Goal: Check status: Check status

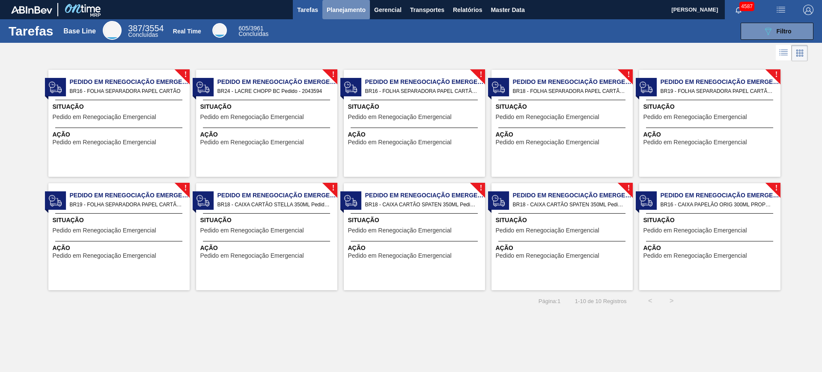
click at [357, 8] on span "Planejamento" at bounding box center [346, 10] width 39 height 10
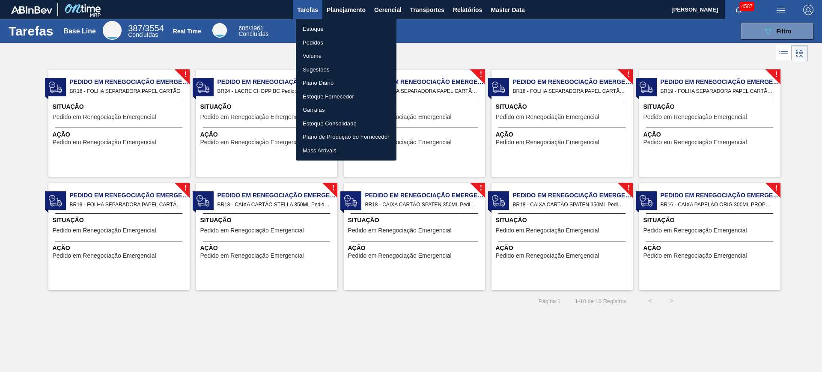
click at [313, 31] on li "Estoque" at bounding box center [346, 29] width 101 height 14
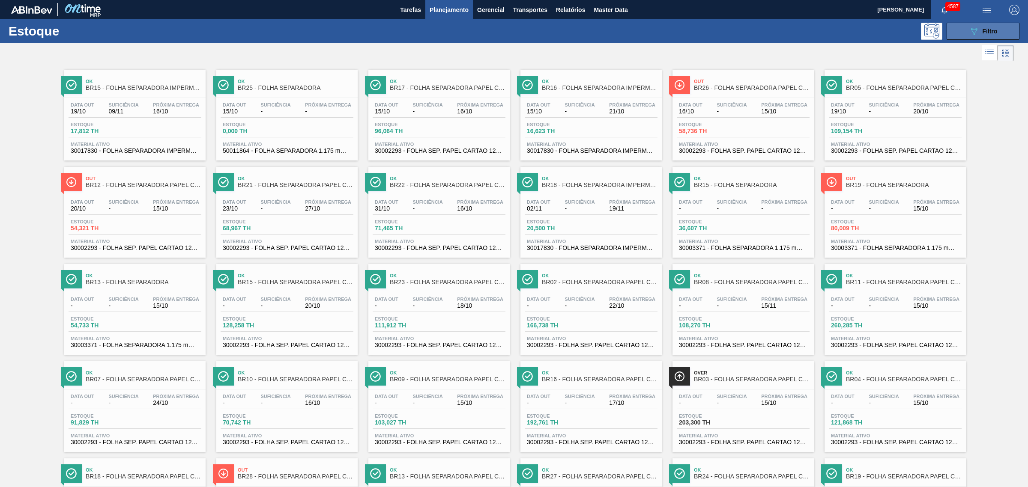
click at [657, 30] on div "089F7B8B-B2A5-4AFE-B5C0-19BA573D28AC Filtro" at bounding box center [982, 31] width 29 height 10
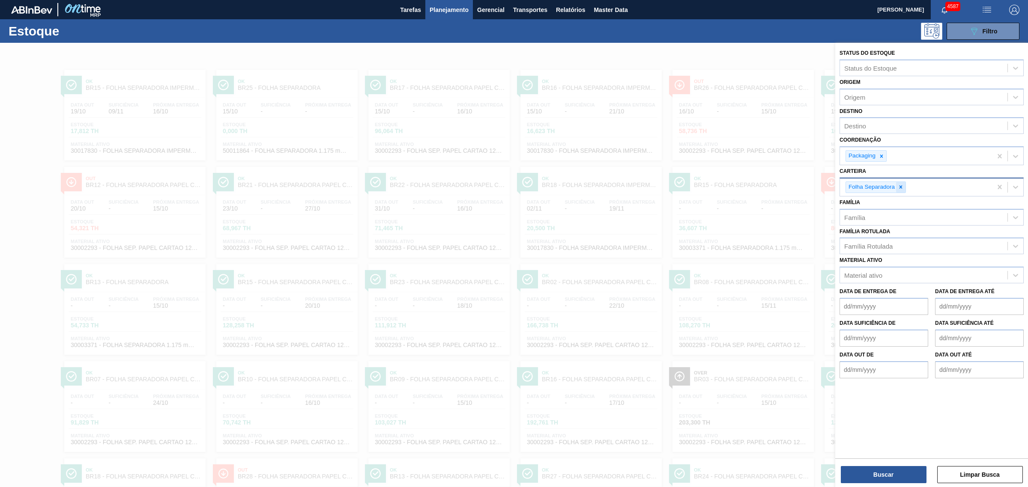
click at [657, 186] on icon at bounding box center [900, 187] width 3 height 3
click at [657, 245] on div "Família Rotulada" at bounding box center [868, 244] width 48 height 7
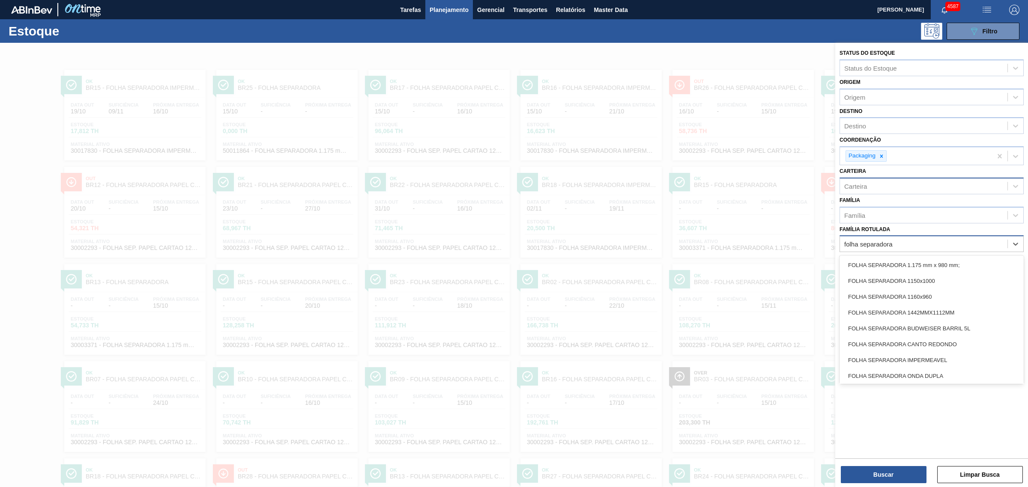
type Rotulada "folha separadora"
click at [657, 227] on label "Família Rotulada" at bounding box center [864, 229] width 51 height 6
click at [657, 241] on Rotulada "Família Rotulada" at bounding box center [869, 244] width 51 height 7
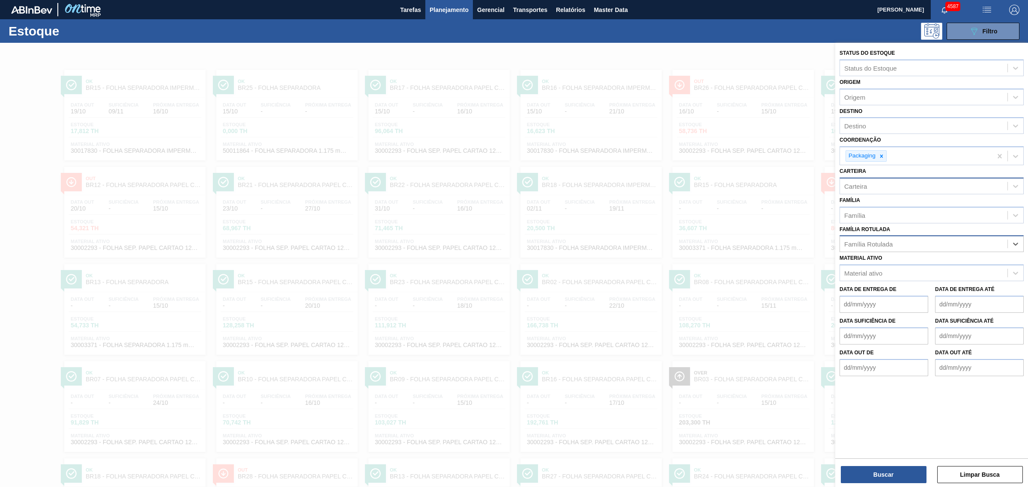
click at [657, 244] on div "Família Rotulada" at bounding box center [868, 244] width 48 height 7
click at [657, 227] on label "Família Rotulada" at bounding box center [864, 229] width 51 height 6
click at [657, 241] on Rotulada "Família Rotulada" at bounding box center [844, 244] width 1 height 7
type Rotulada "folha separadora im"
click at [657, 259] on div "FOLHA SEPARADORA IMPERMEAVEL" at bounding box center [931, 265] width 184 height 16
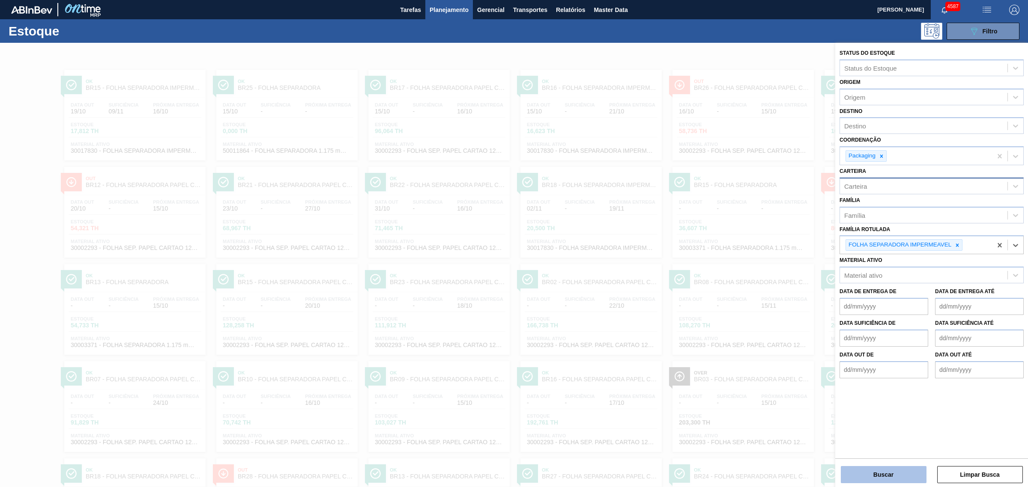
click at [657, 297] on button "Buscar" at bounding box center [883, 474] width 86 height 17
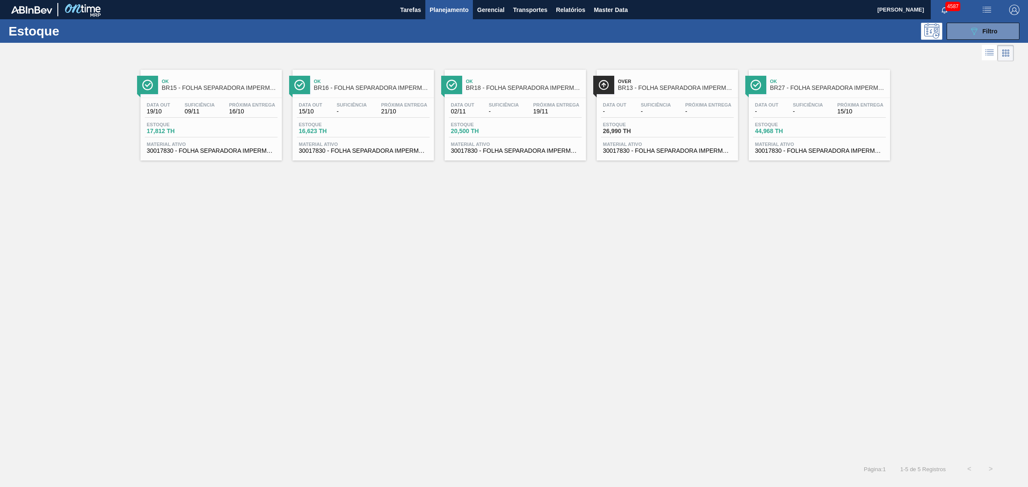
drag, startPoint x: 358, startPoint y: 125, endPoint x: 578, endPoint y: 82, distance: 224.6
drag, startPoint x: 578, startPoint y: 82, endPoint x: 534, endPoint y: 108, distance: 51.3
click at [657, 28] on span "Filtro" at bounding box center [989, 31] width 15 height 7
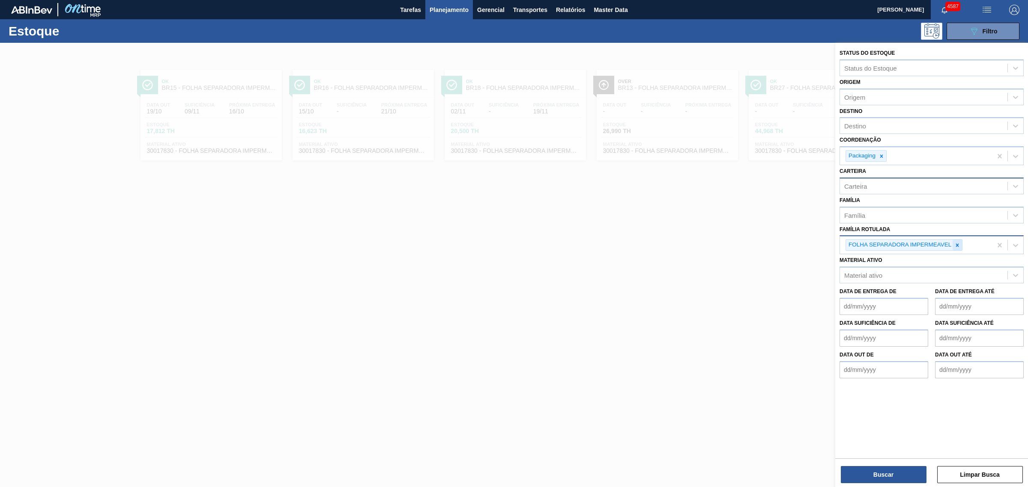
click at [657, 244] on icon at bounding box center [957, 245] width 6 height 6
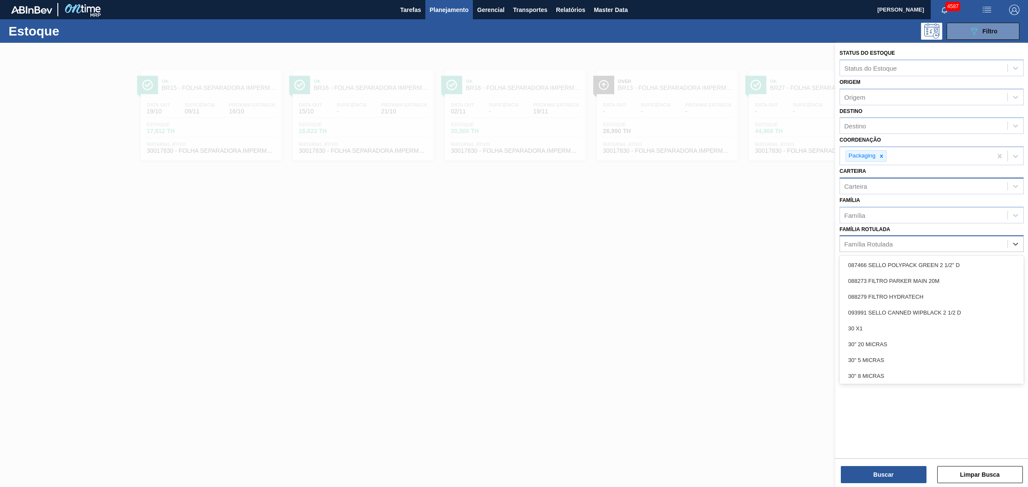
click at [657, 244] on div "Família Rotulada" at bounding box center [868, 244] width 48 height 7
type Rotulada "folha separadora pa"
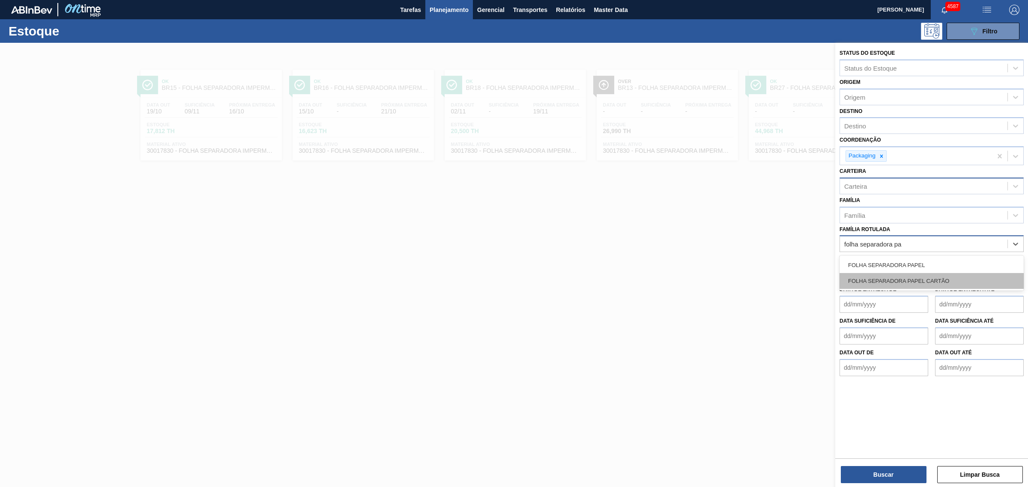
click at [657, 275] on div "FOLHA SEPARADORA PAPEL CARTÃO" at bounding box center [931, 281] width 184 height 16
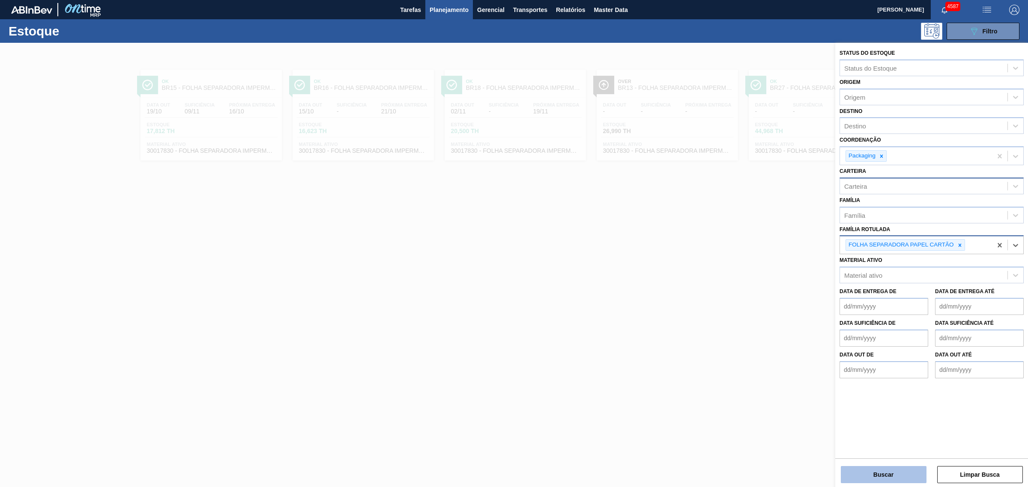
click at [657, 297] on button "Buscar" at bounding box center [883, 474] width 86 height 17
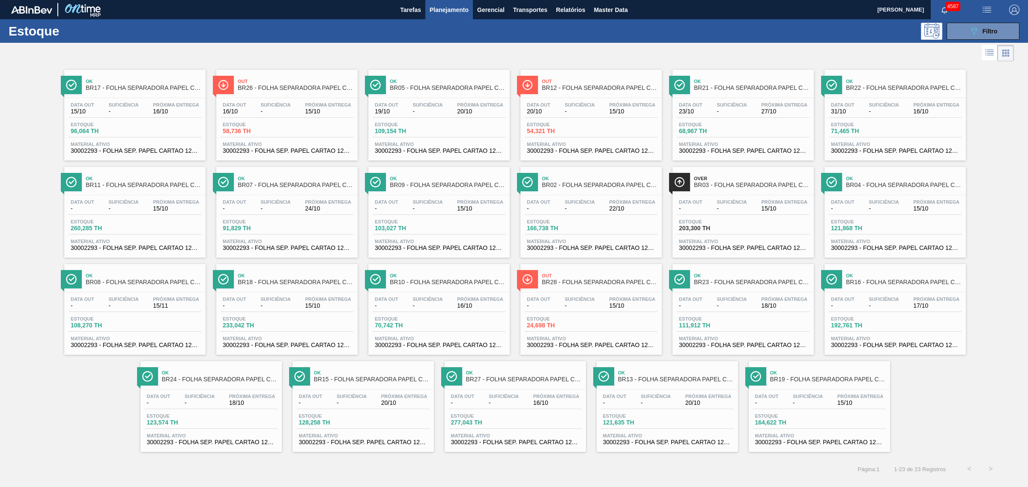
drag, startPoint x: 247, startPoint y: 137, endPoint x: 306, endPoint y: 53, distance: 103.2
click at [306, 53] on div at bounding box center [506, 53] width 1013 height 21
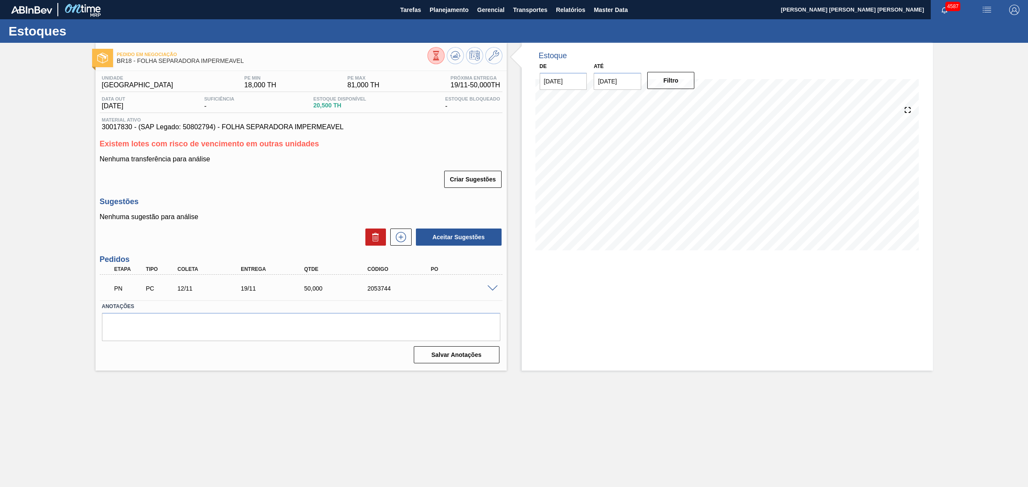
click at [620, 74] on input "29/10/2025" at bounding box center [617, 81] width 48 height 17
click at [691, 101] on button "Next Month" at bounding box center [689, 102] width 6 height 6
click at [688, 187] on div "3" at bounding box center [687, 185] width 12 height 12
type input "03/01/2026"
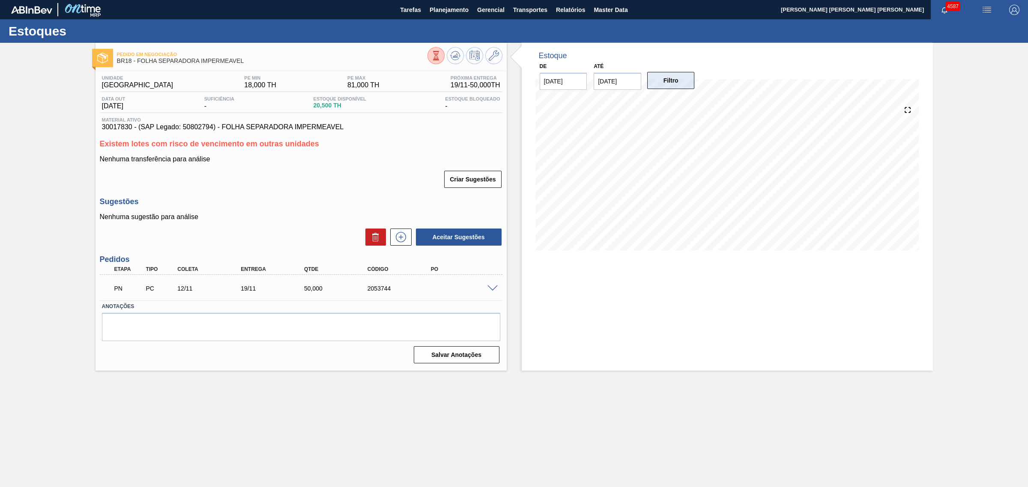
click at [664, 77] on button "Filtro" at bounding box center [671, 80] width 48 height 17
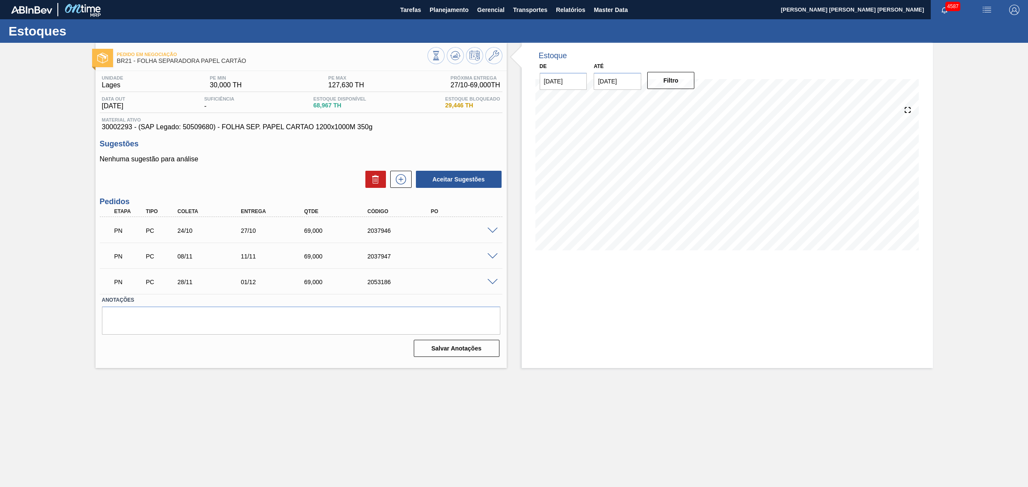
click at [490, 231] on span at bounding box center [492, 231] width 10 height 6
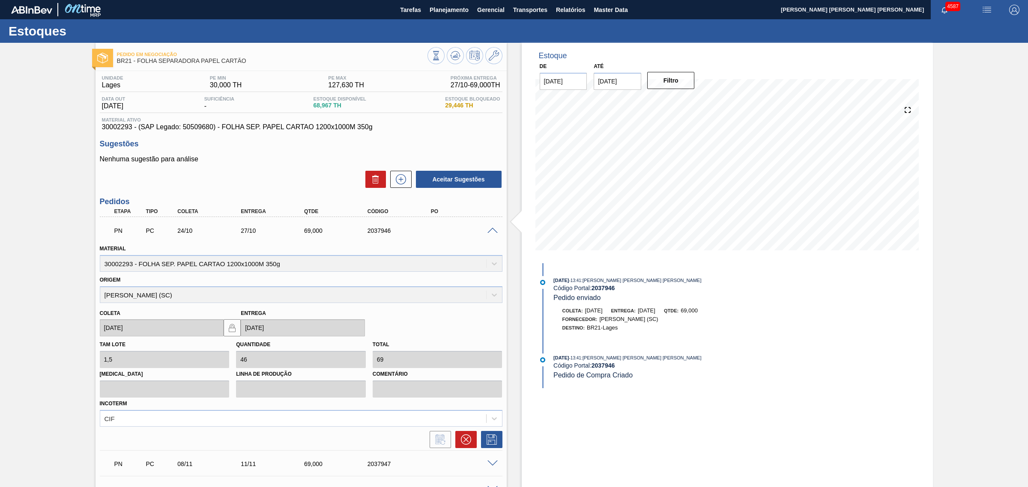
click at [489, 235] on div "PN PC 24/10 27/10 69,000 2037946" at bounding box center [301, 229] width 402 height 21
click at [493, 233] on span at bounding box center [492, 231] width 10 height 6
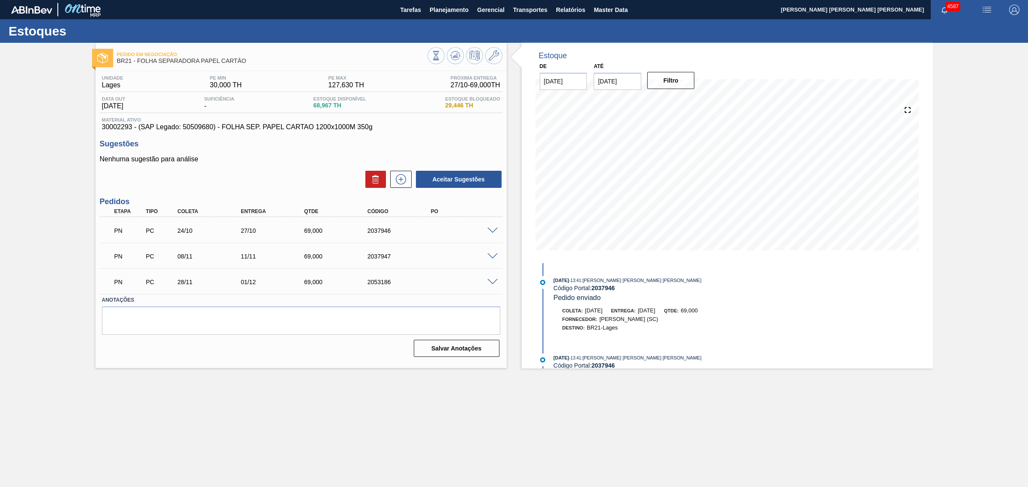
click at [492, 229] on span at bounding box center [492, 231] width 10 height 6
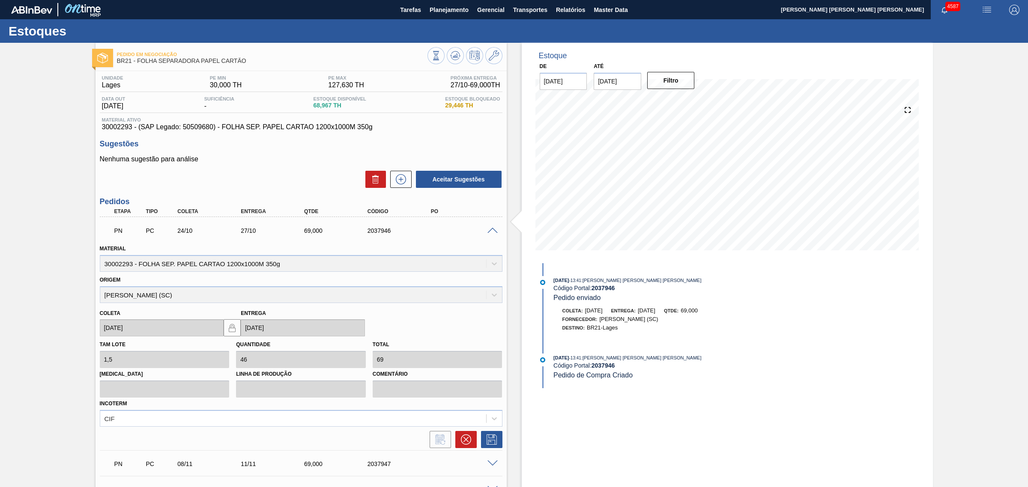
click at [492, 230] on span at bounding box center [492, 231] width 10 height 6
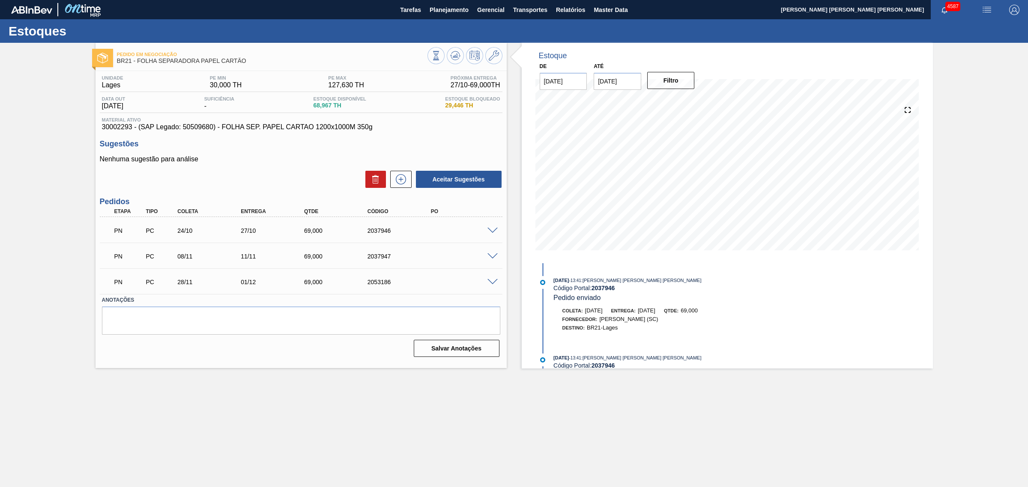
click at [489, 258] on span at bounding box center [492, 256] width 10 height 6
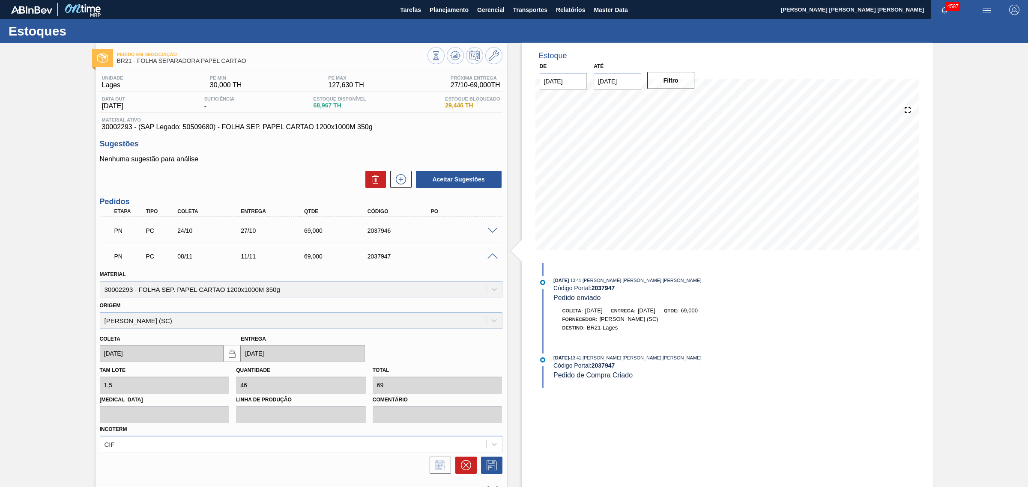
click at [491, 257] on span at bounding box center [492, 256] width 10 height 6
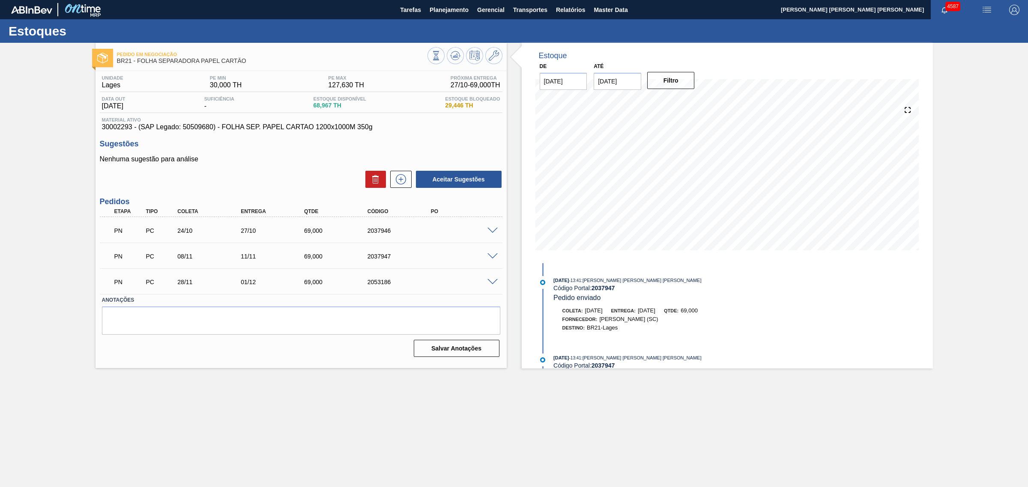
click at [493, 285] on span at bounding box center [492, 282] width 10 height 6
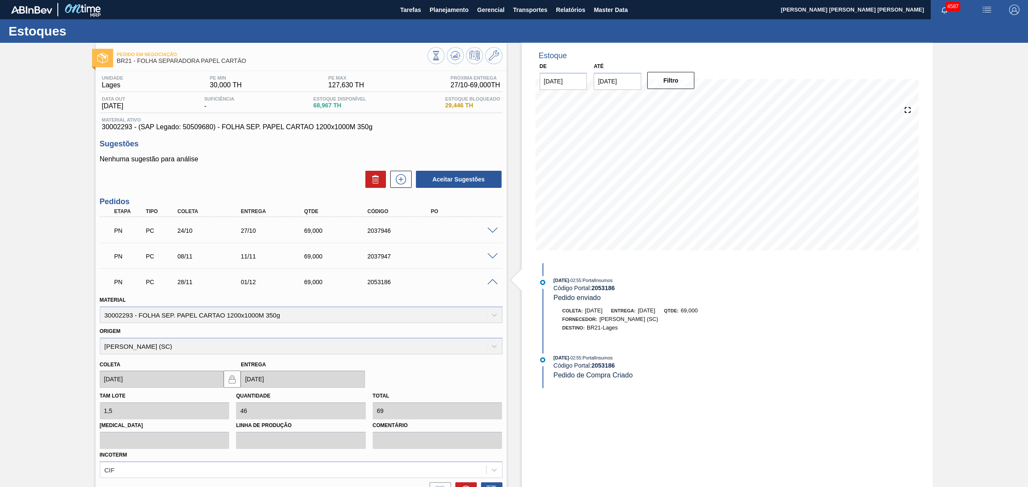
click at [493, 285] on span at bounding box center [492, 282] width 10 height 6
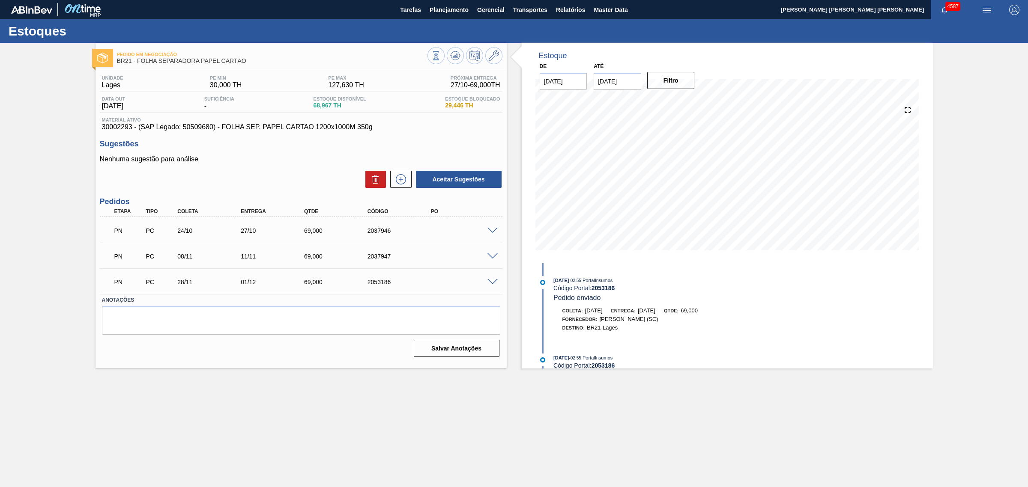
click at [492, 233] on span at bounding box center [492, 231] width 10 height 6
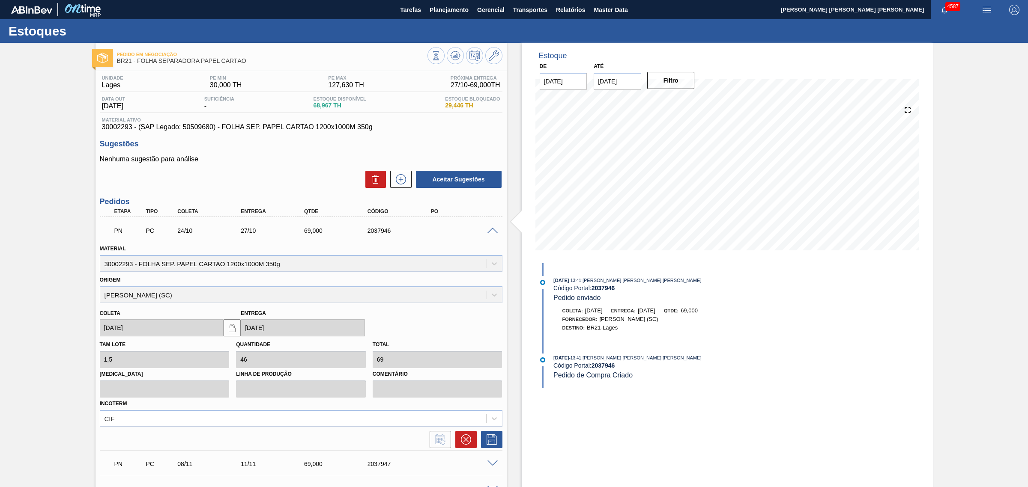
click at [492, 233] on span at bounding box center [492, 231] width 10 height 6
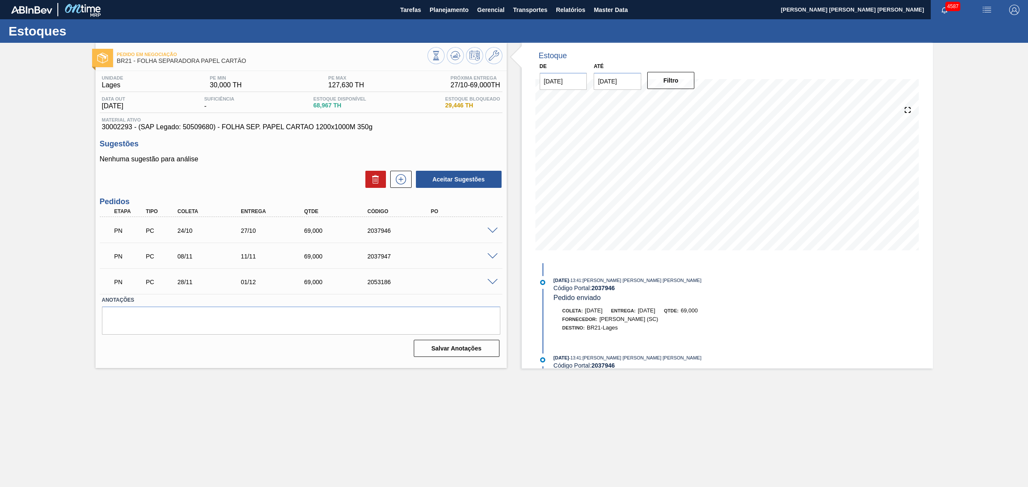
click at [492, 233] on span at bounding box center [492, 231] width 10 height 6
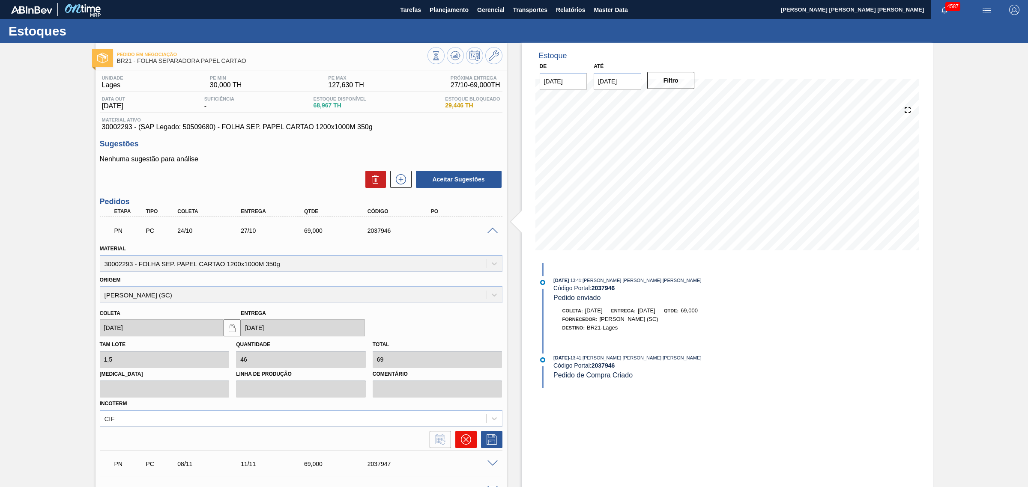
click at [469, 438] on icon at bounding box center [465, 440] width 10 height 10
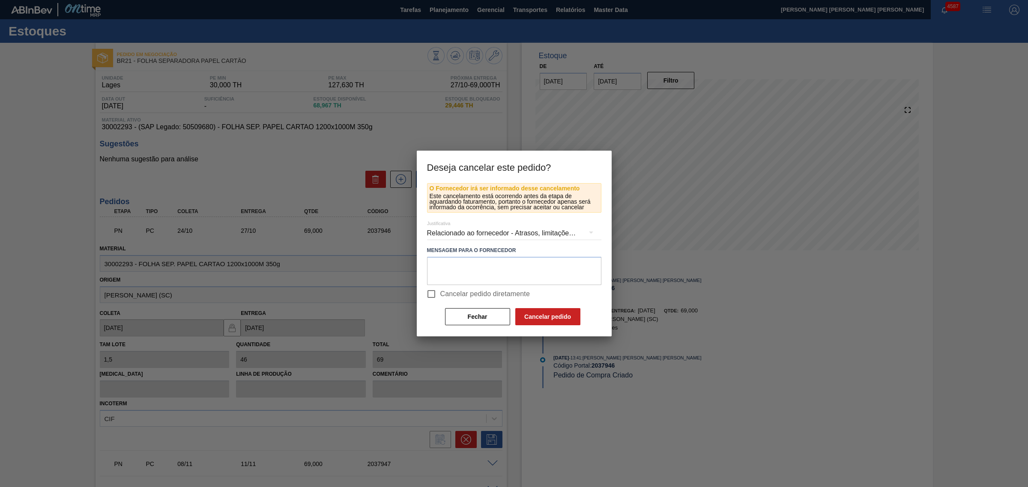
click at [439, 290] on input "Cancelar pedido diretamente" at bounding box center [431, 294] width 18 height 18
checkbox input "true"
click at [541, 316] on button "Cancelar pedido" at bounding box center [547, 316] width 65 height 17
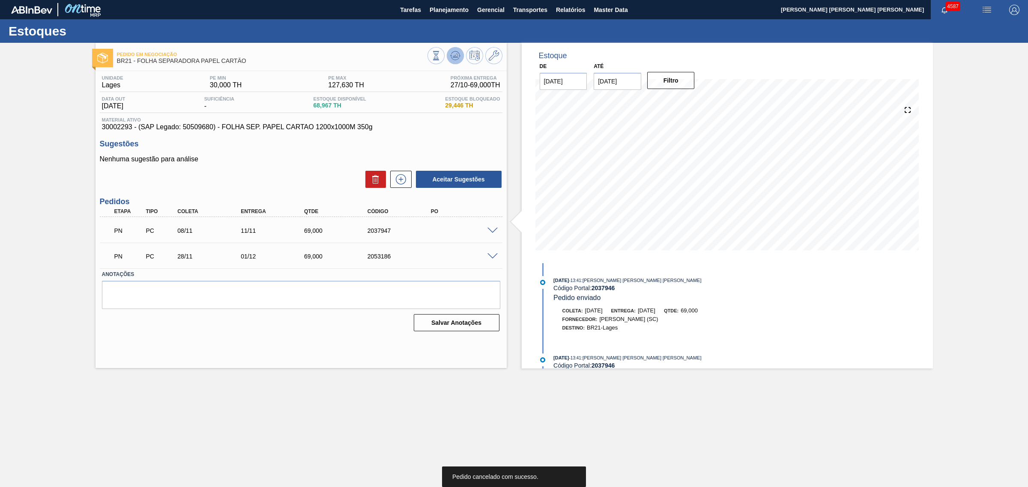
click at [454, 61] on span at bounding box center [455, 56] width 10 height 10
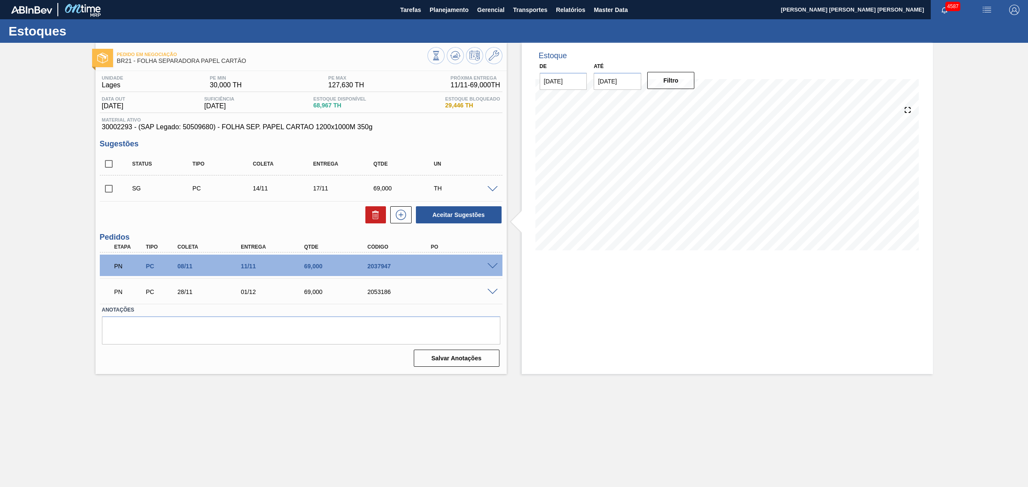
click at [490, 265] on span at bounding box center [492, 266] width 10 height 6
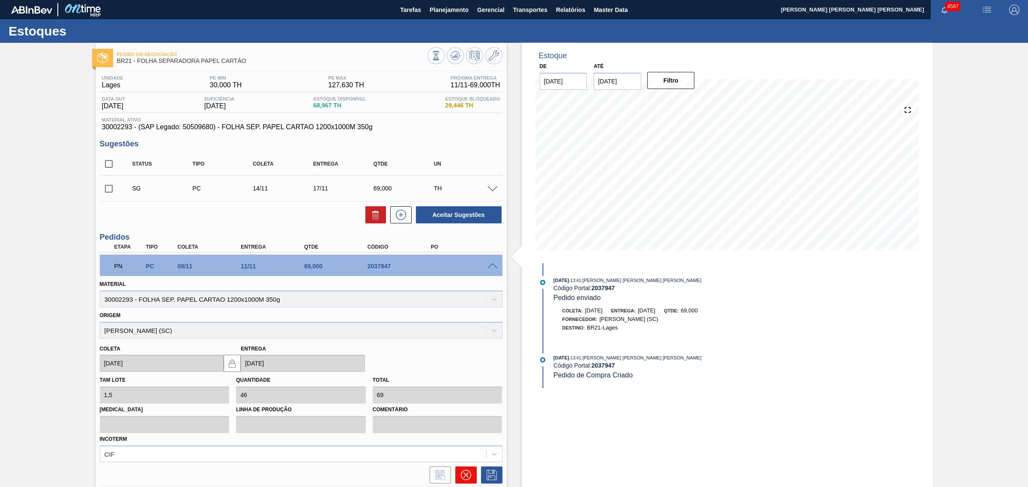
click at [462, 481] on button at bounding box center [465, 475] width 21 height 17
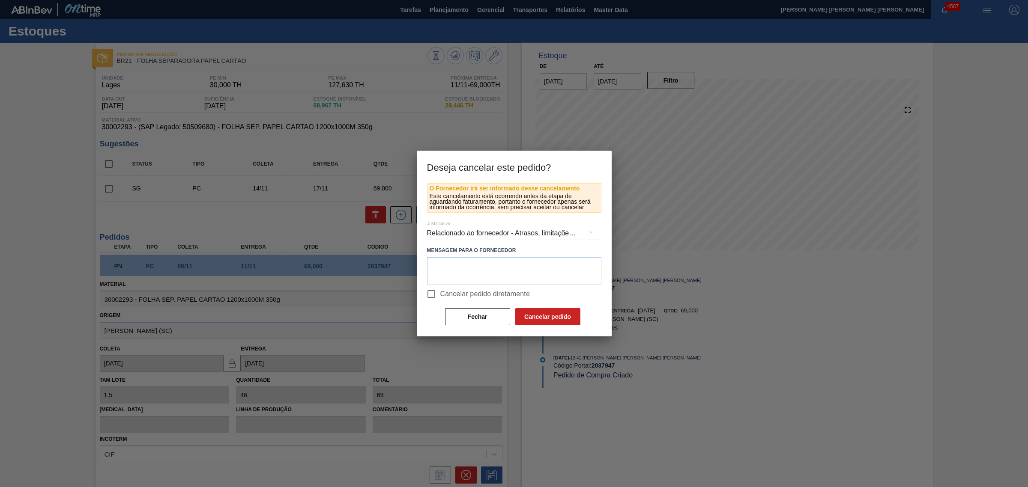
click at [452, 298] on span "Cancelar pedido diretamente" at bounding box center [485, 294] width 90 height 10
click at [440, 298] on input "Cancelar pedido diretamente" at bounding box center [431, 294] width 18 height 18
checkbox input "true"
click at [551, 313] on button "Cancelar pedido" at bounding box center [547, 316] width 65 height 17
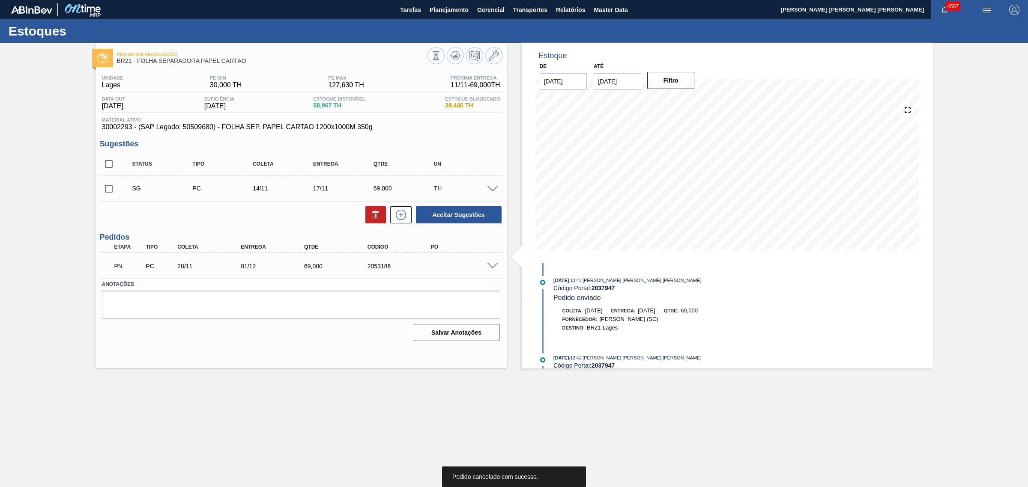
click at [445, 54] on div at bounding box center [464, 56] width 75 height 19
click at [458, 57] on icon at bounding box center [455, 56] width 10 height 10
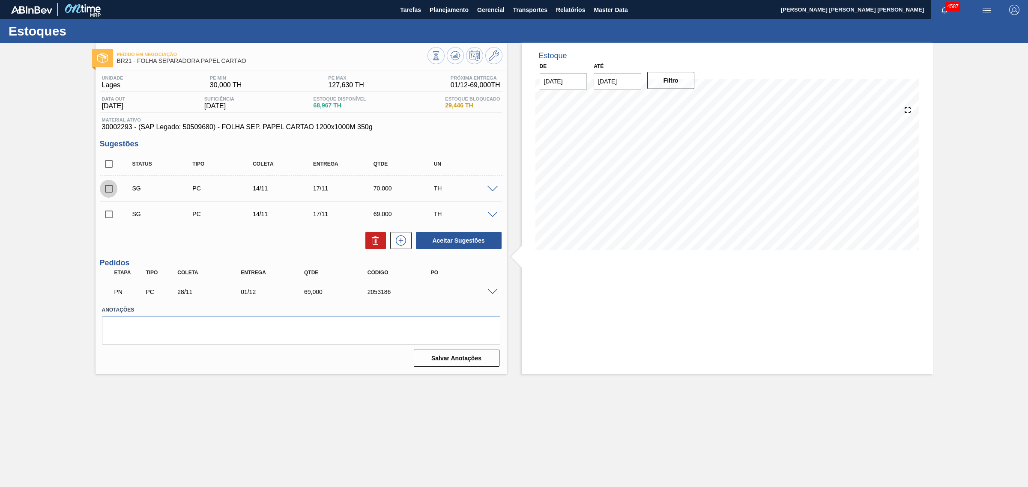
click at [114, 189] on input "checkbox" at bounding box center [109, 189] width 18 height 18
click at [448, 238] on button "Aceitar Sugestões" at bounding box center [459, 240] width 86 height 17
checkbox input "false"
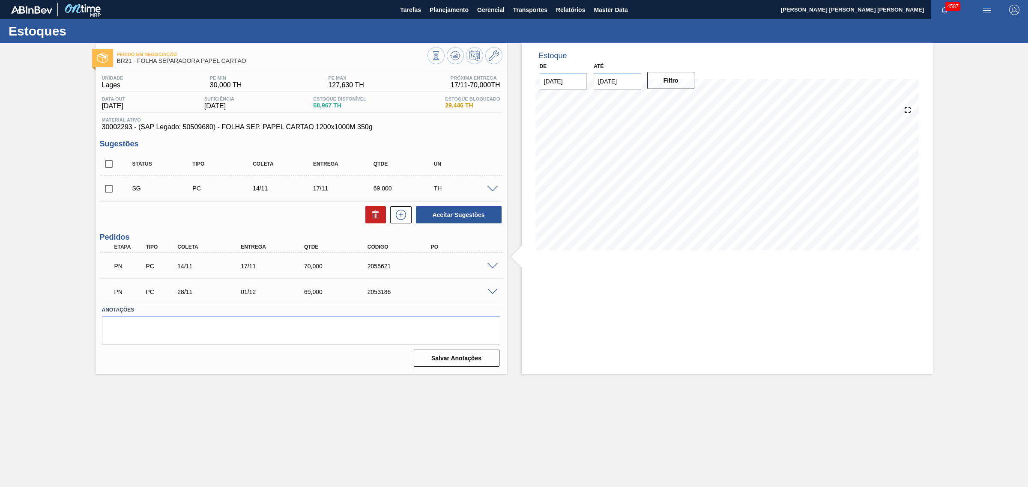
click at [113, 163] on input "checkbox" at bounding box center [109, 164] width 18 height 18
checkbox input "true"
click at [457, 213] on button "Aceitar Sugestões" at bounding box center [459, 214] width 86 height 17
checkbox input "false"
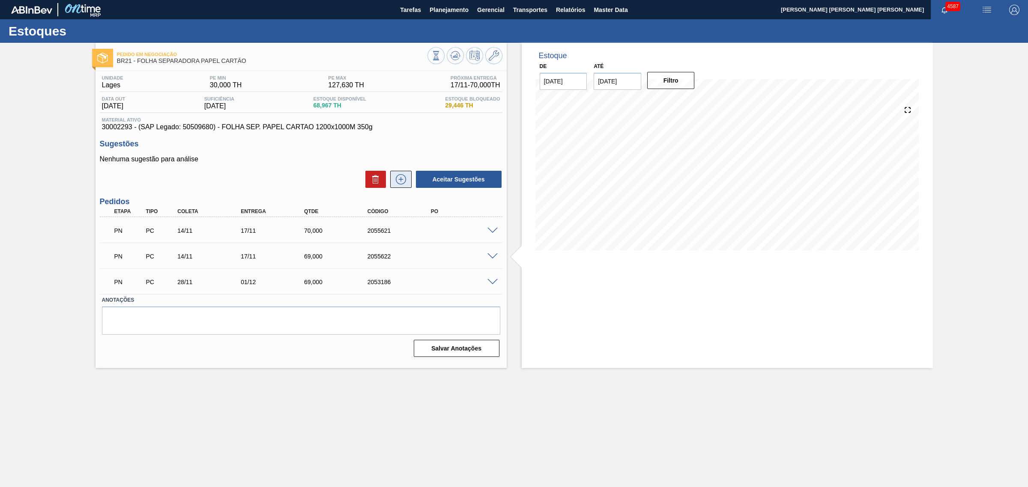
click at [403, 182] on icon at bounding box center [401, 179] width 14 height 10
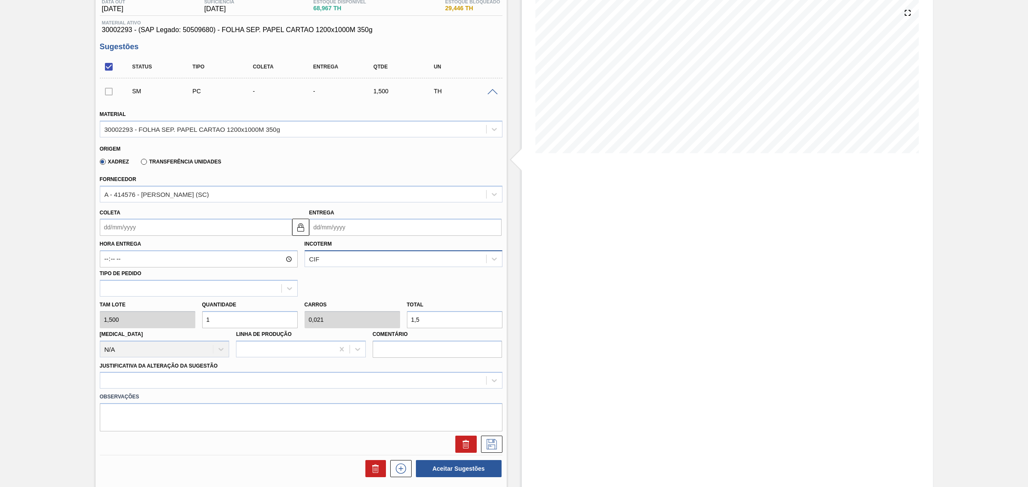
scroll to position [107, 0]
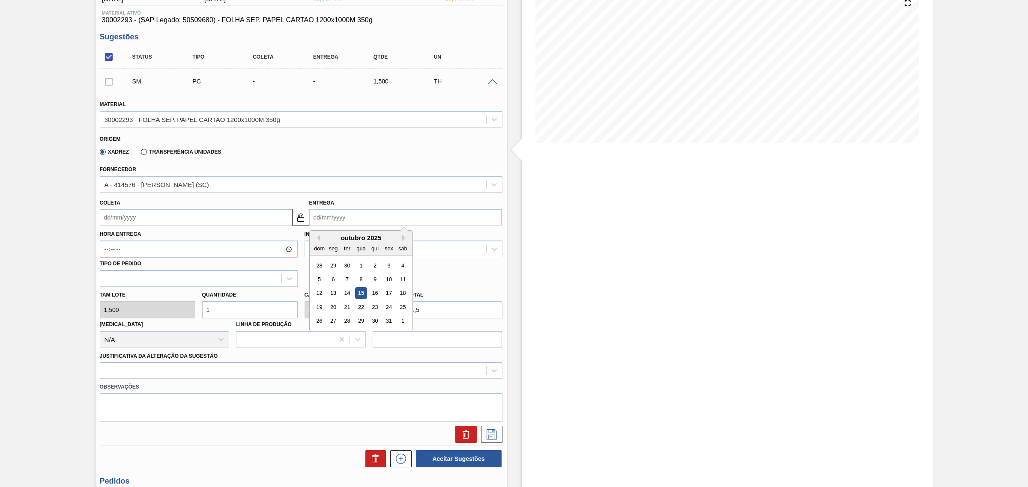
drag, startPoint x: 343, startPoint y: 214, endPoint x: 359, endPoint y: 224, distance: 18.1
click at [344, 215] on input "Entrega" at bounding box center [405, 217] width 192 height 17
click at [347, 310] on div "21" at bounding box center [347, 307] width 12 height 12
type input "18/10/2025"
type input "21/10/2025"
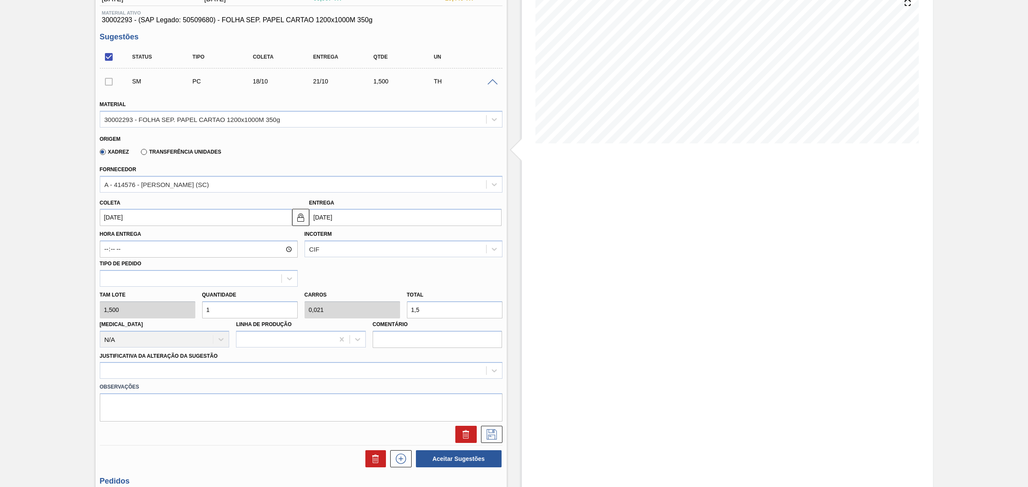
click at [426, 309] on input "1,5" at bounding box center [454, 309] width 95 height 17
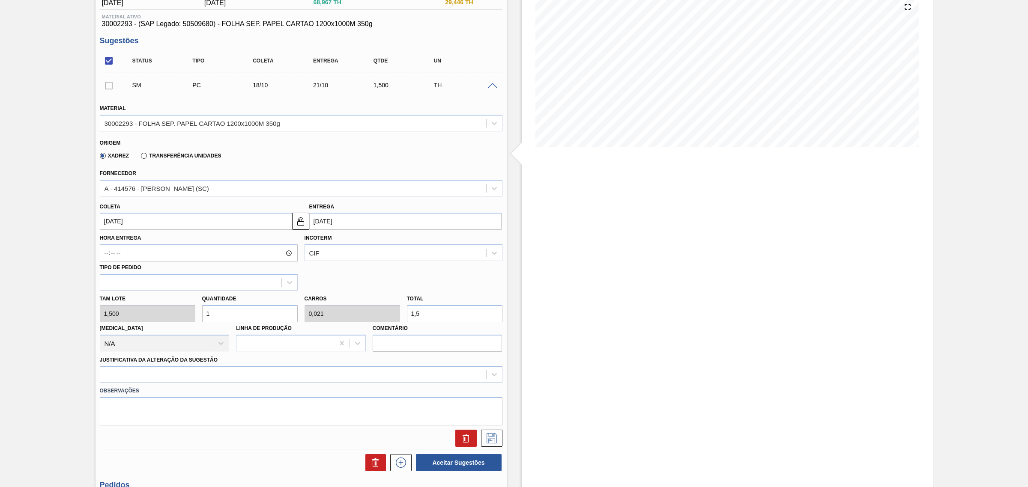
type input "4,667"
type input "0,1"
type input "7"
type input "46,667"
type input "1"
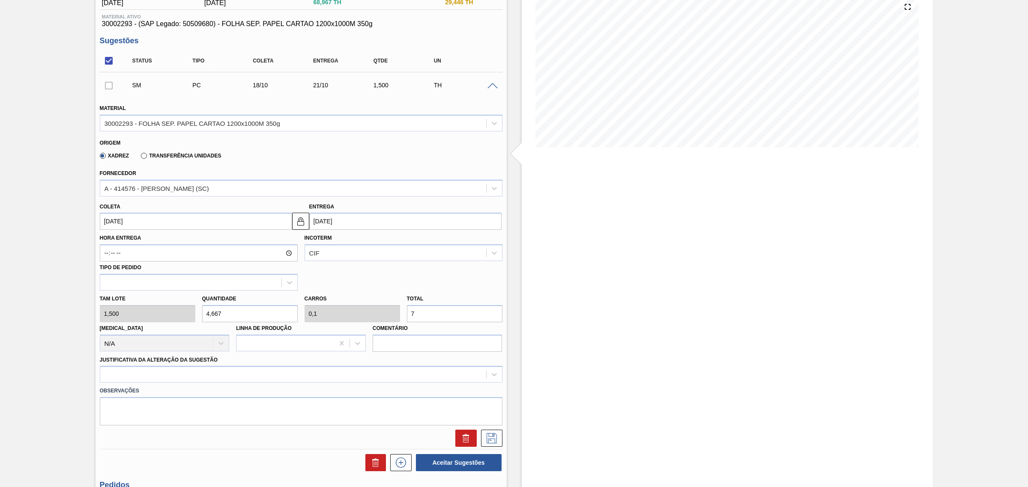
type input "70"
type input "4,667"
type input "0,1"
type input "7"
type input "0"
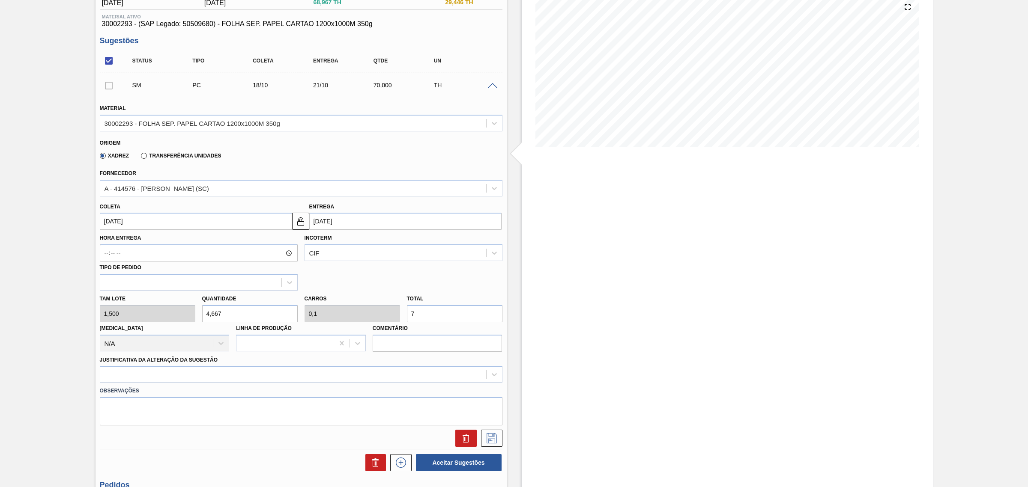
type input "0"
type input "4"
type input "0,086"
type input "6"
type input "46"
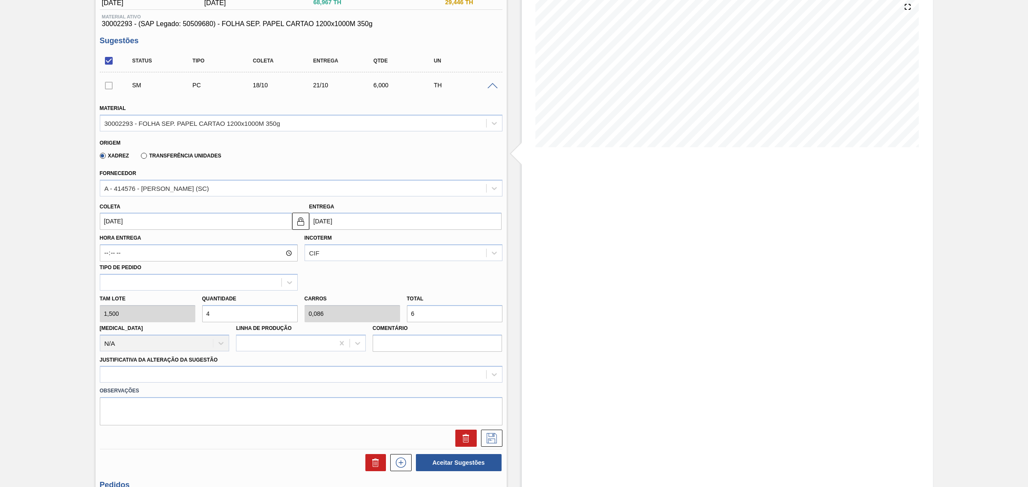
type input "0,986"
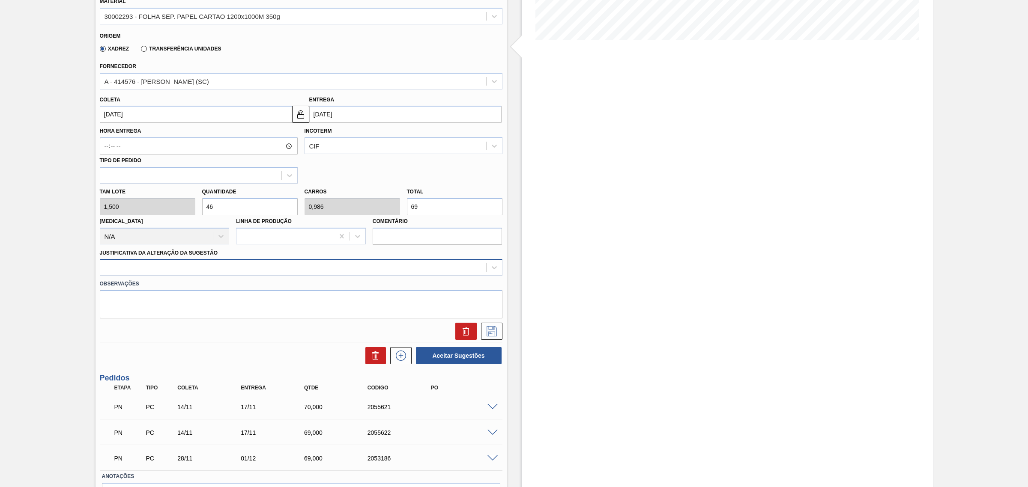
scroll to position [264, 0]
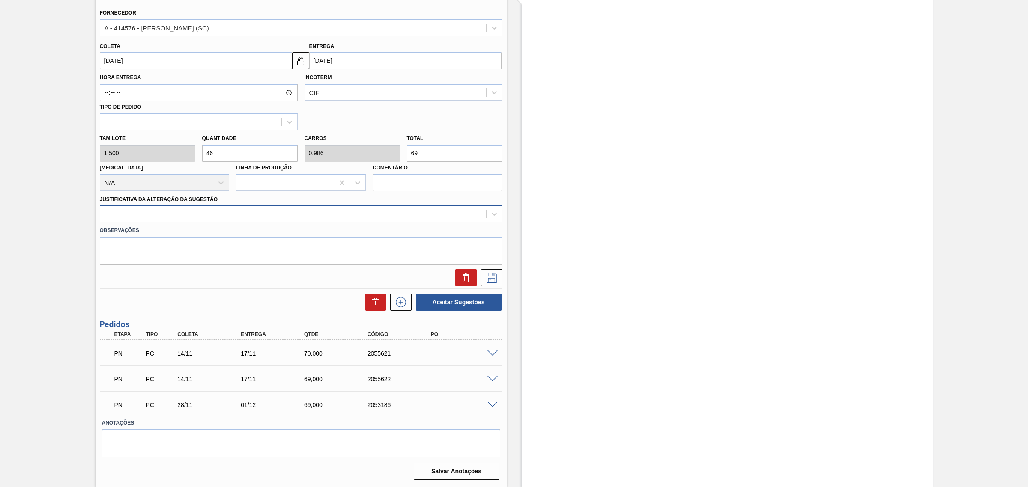
type input "69"
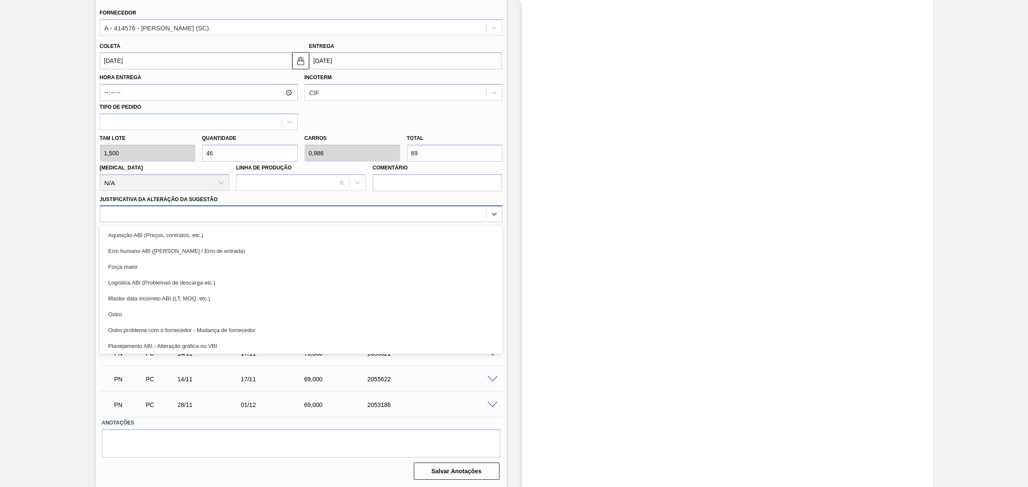
click at [304, 216] on div at bounding box center [293, 214] width 386 height 12
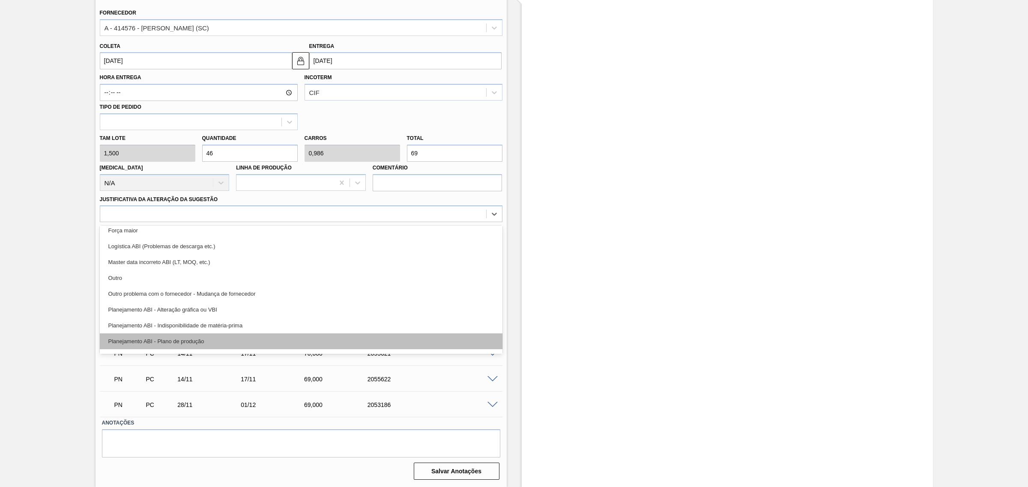
scroll to position [54, 0]
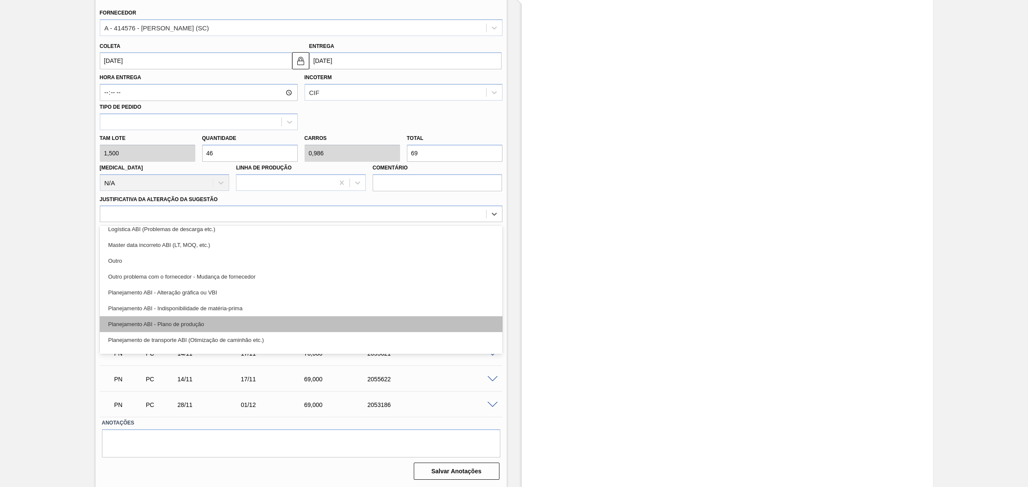
click at [295, 319] on div "Planejamento ABI - Plano de produção" at bounding box center [301, 324] width 402 height 16
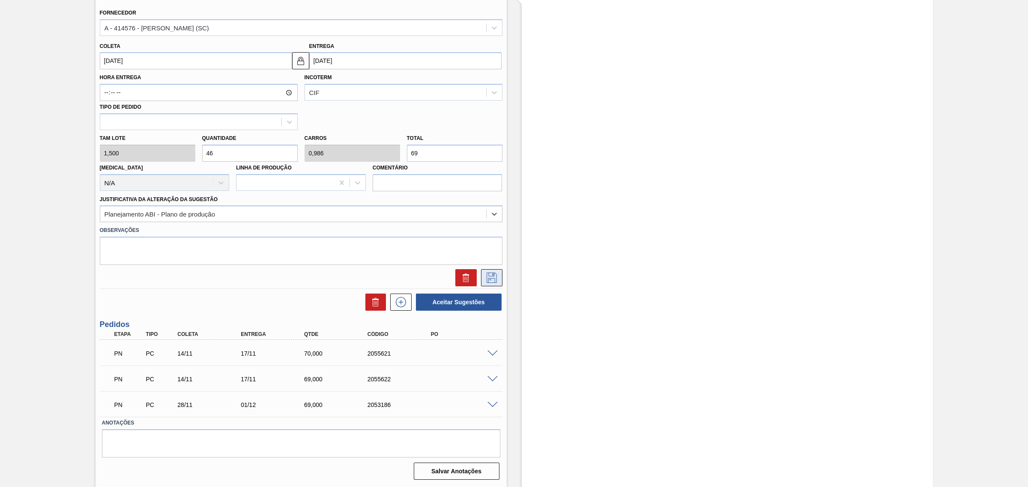
click at [498, 275] on button at bounding box center [491, 277] width 21 height 17
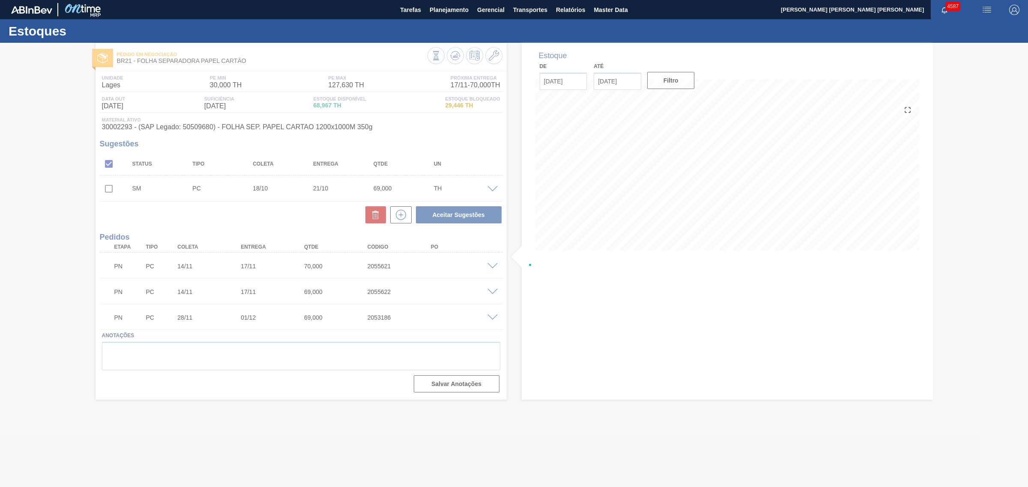
scroll to position [0, 0]
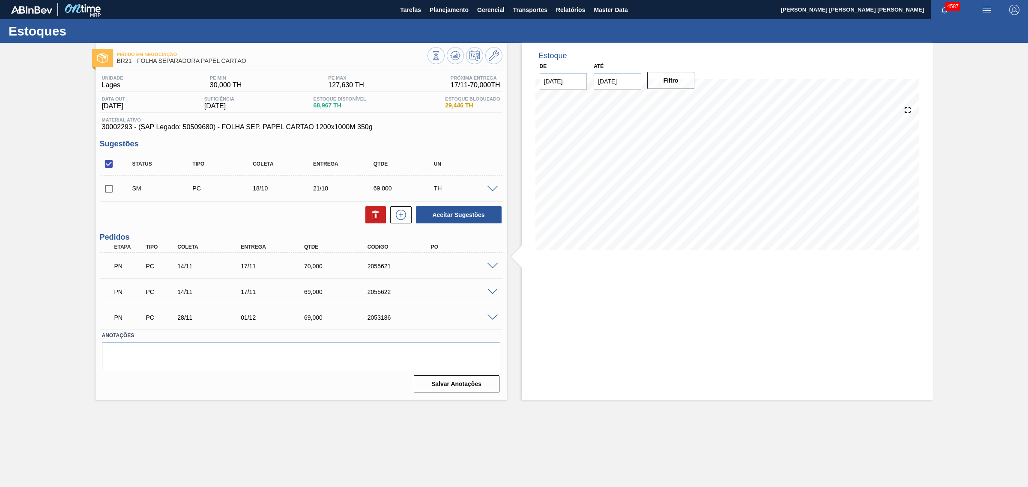
click at [111, 166] on input "checkbox" at bounding box center [109, 164] width 18 height 18
checkbox input "true"
click at [469, 207] on div "Aceitar Sugestões" at bounding box center [456, 215] width 91 height 19
click at [468, 214] on button "Aceitar Sugestões" at bounding box center [459, 214] width 86 height 17
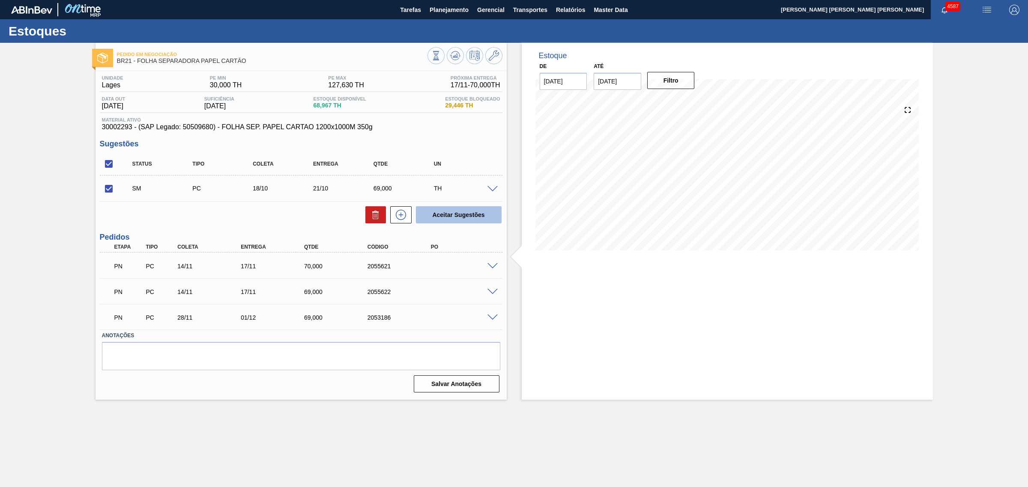
checkbox input "false"
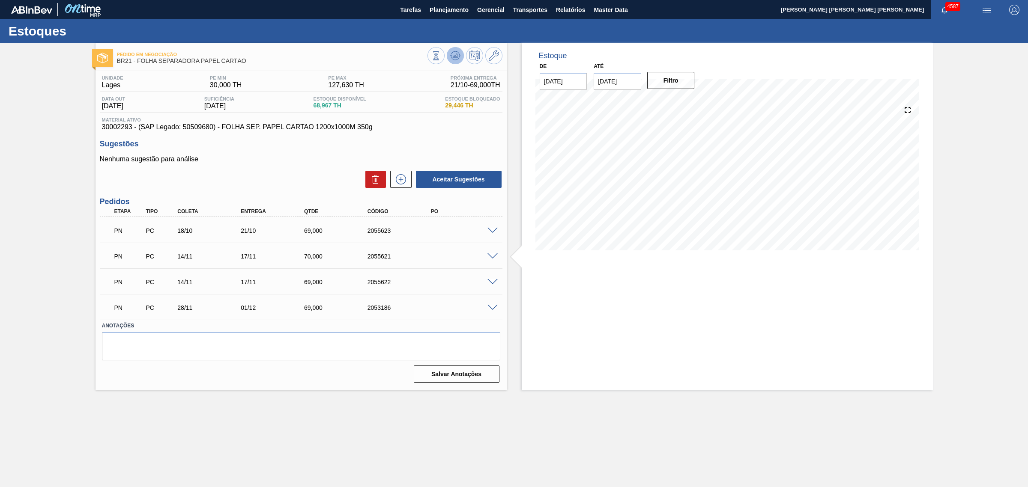
click at [456, 57] on icon at bounding box center [456, 55] width 1 height 3
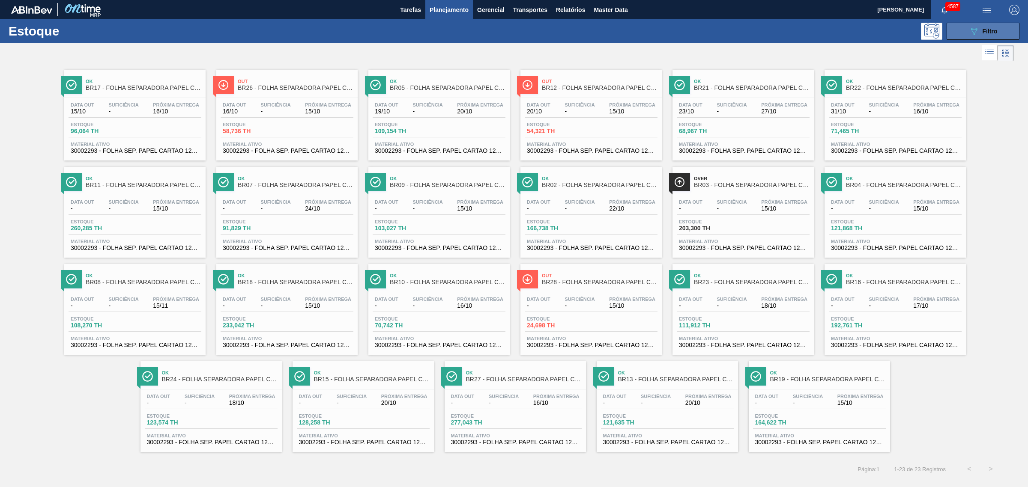
click at [986, 33] on span "Filtro" at bounding box center [989, 31] width 15 height 7
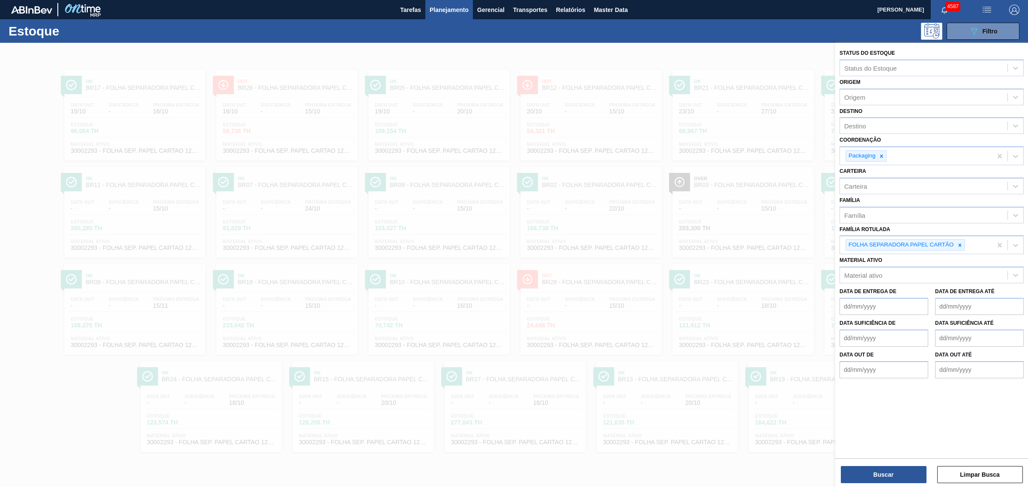
click at [752, 65] on div at bounding box center [514, 286] width 1028 height 487
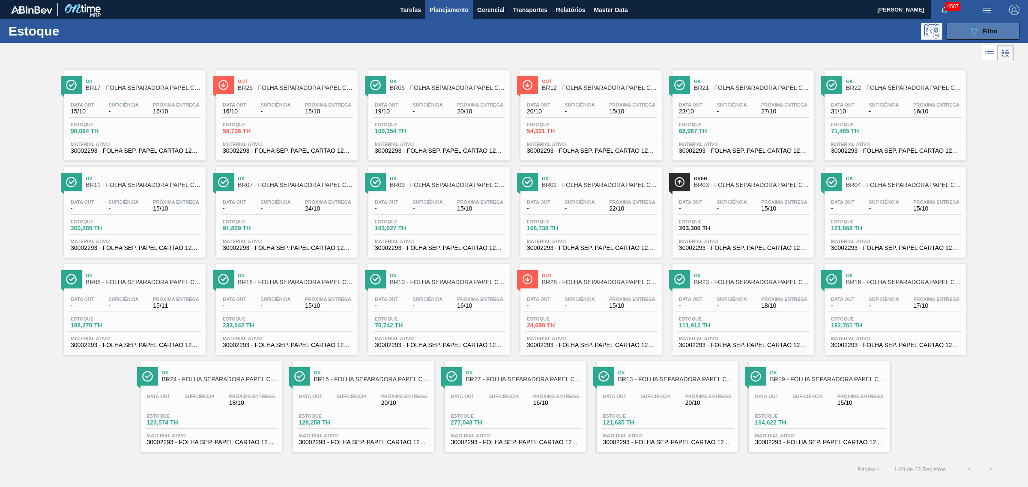
click at [966, 27] on button "089F7B8B-B2A5-4AFE-B5C0-19BA573D28AC Filtro" at bounding box center [982, 31] width 73 height 17
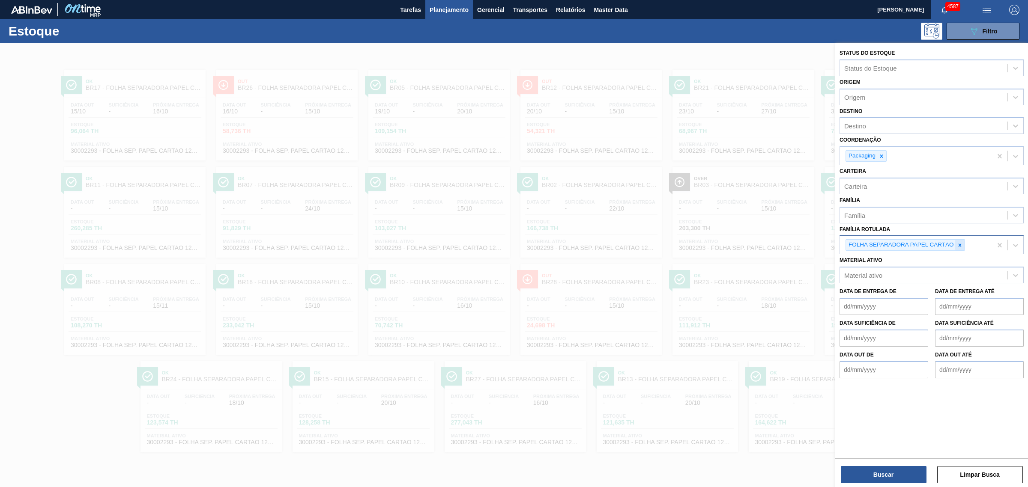
click at [959, 247] on icon at bounding box center [959, 245] width 6 height 6
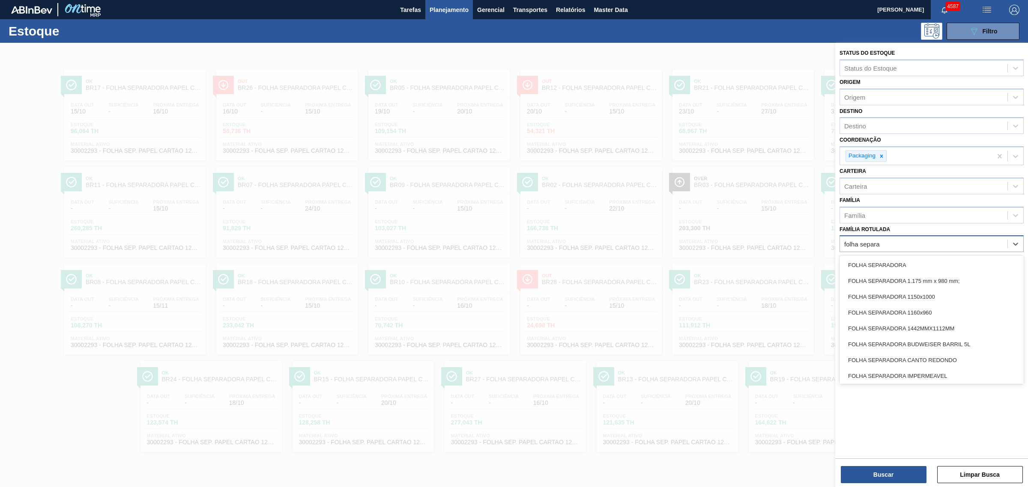
type Rotulada "folha separad"
click at [970, 268] on div "FOLHA SEPARADORA" at bounding box center [931, 265] width 184 height 16
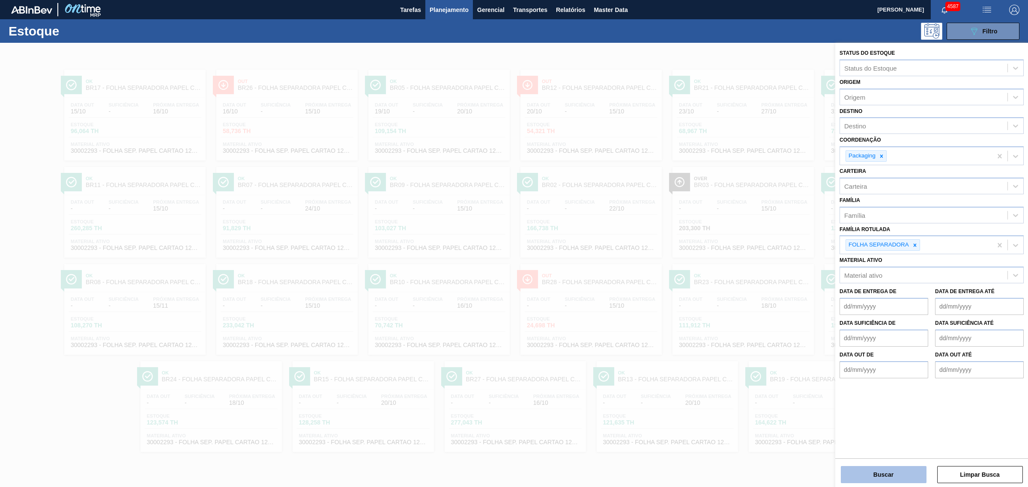
click at [896, 479] on button "Buscar" at bounding box center [883, 474] width 86 height 17
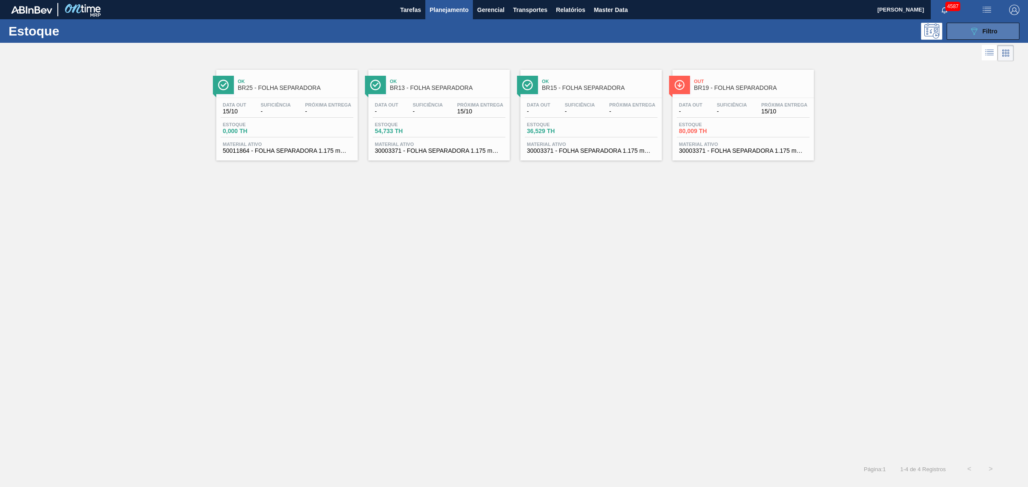
click at [962, 30] on button "089F7B8B-B2A5-4AFE-B5C0-19BA573D28AC Filtro" at bounding box center [982, 31] width 73 height 17
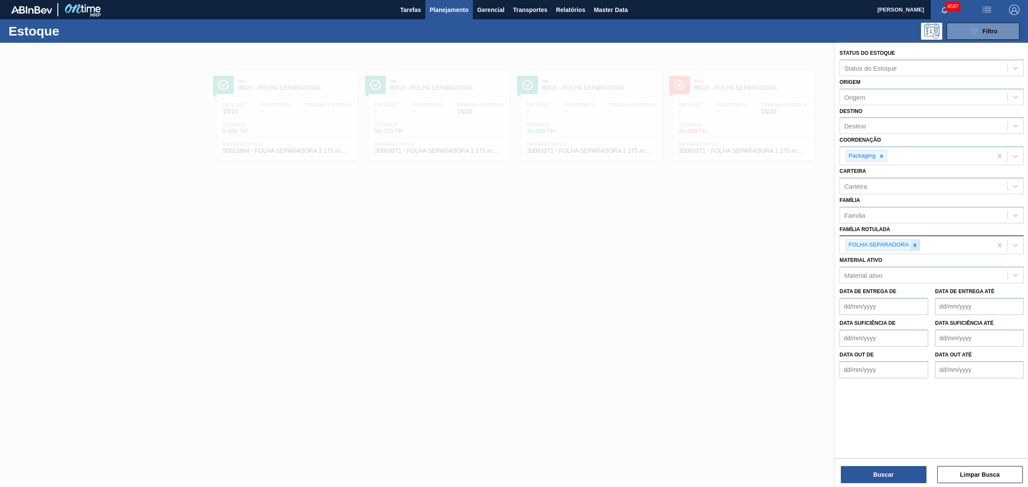
click at [912, 247] on div at bounding box center [914, 245] width 9 height 11
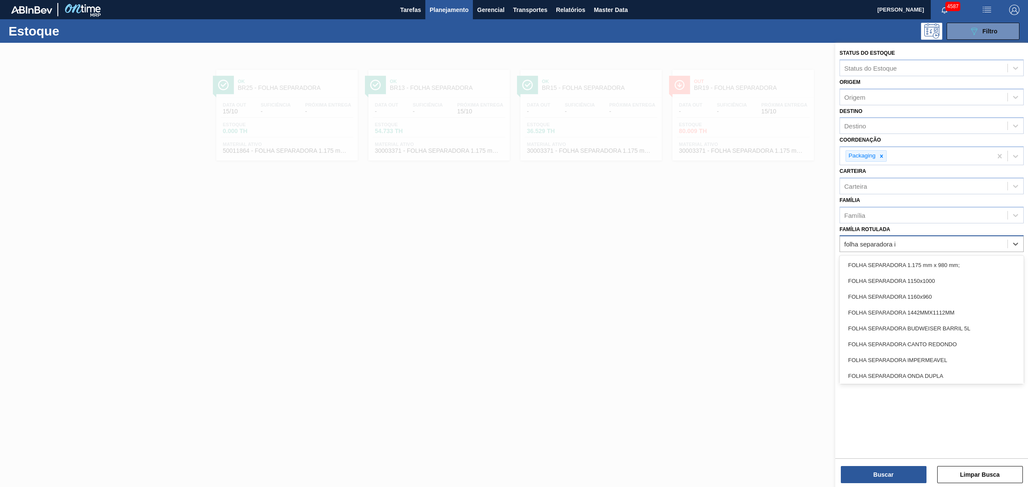
type Rotulada "folha separadora im"
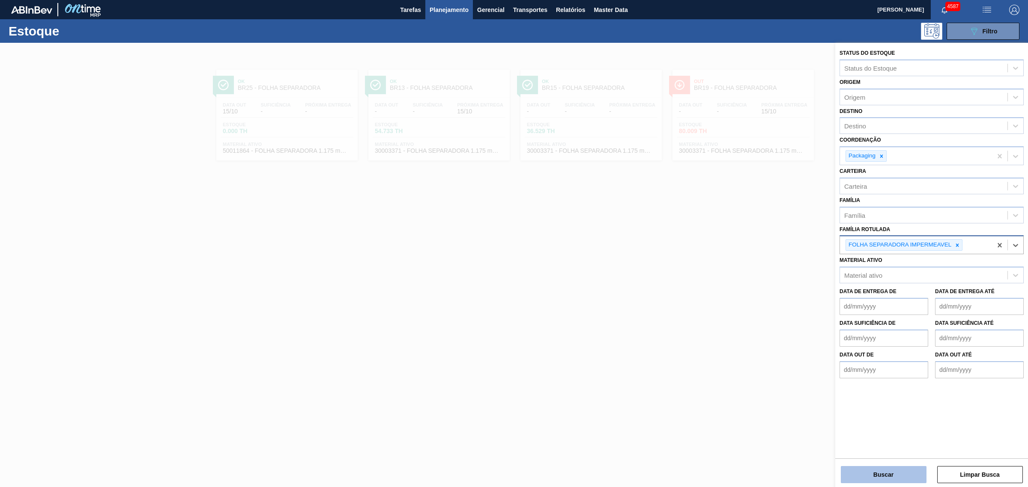
click at [889, 480] on button "Buscar" at bounding box center [883, 474] width 86 height 17
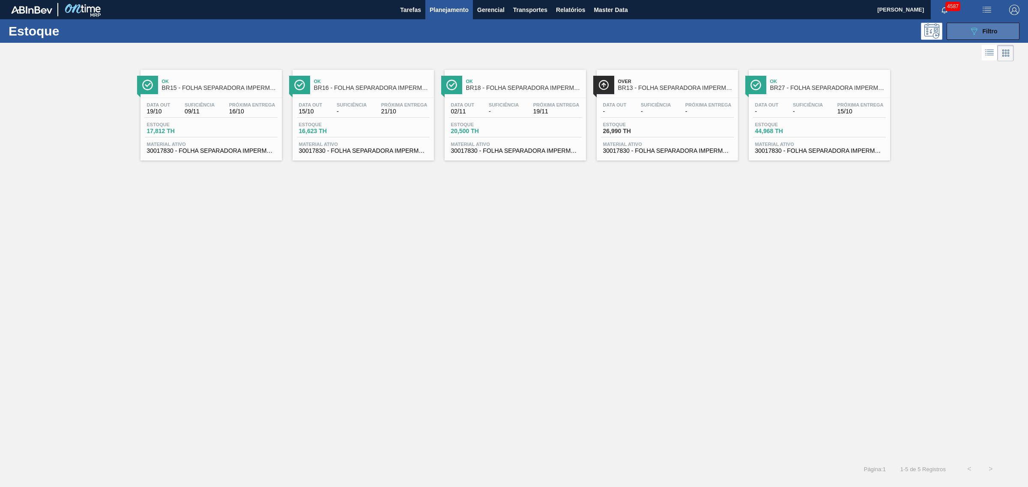
click at [966, 34] on button "089F7B8B-B2A5-4AFE-B5C0-19BA573D28AC Filtro" at bounding box center [982, 31] width 73 height 17
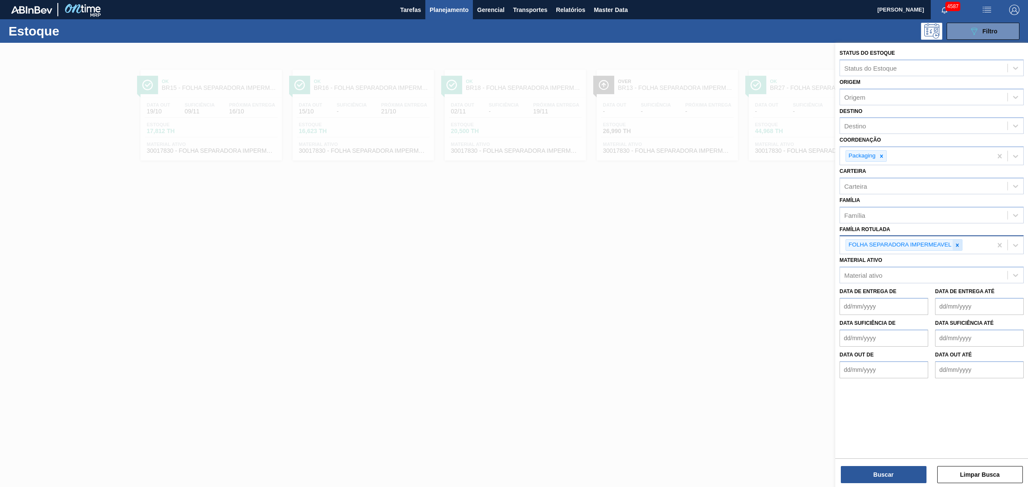
click at [958, 247] on icon at bounding box center [957, 245] width 6 height 6
